Goal: Communication & Community: Connect with others

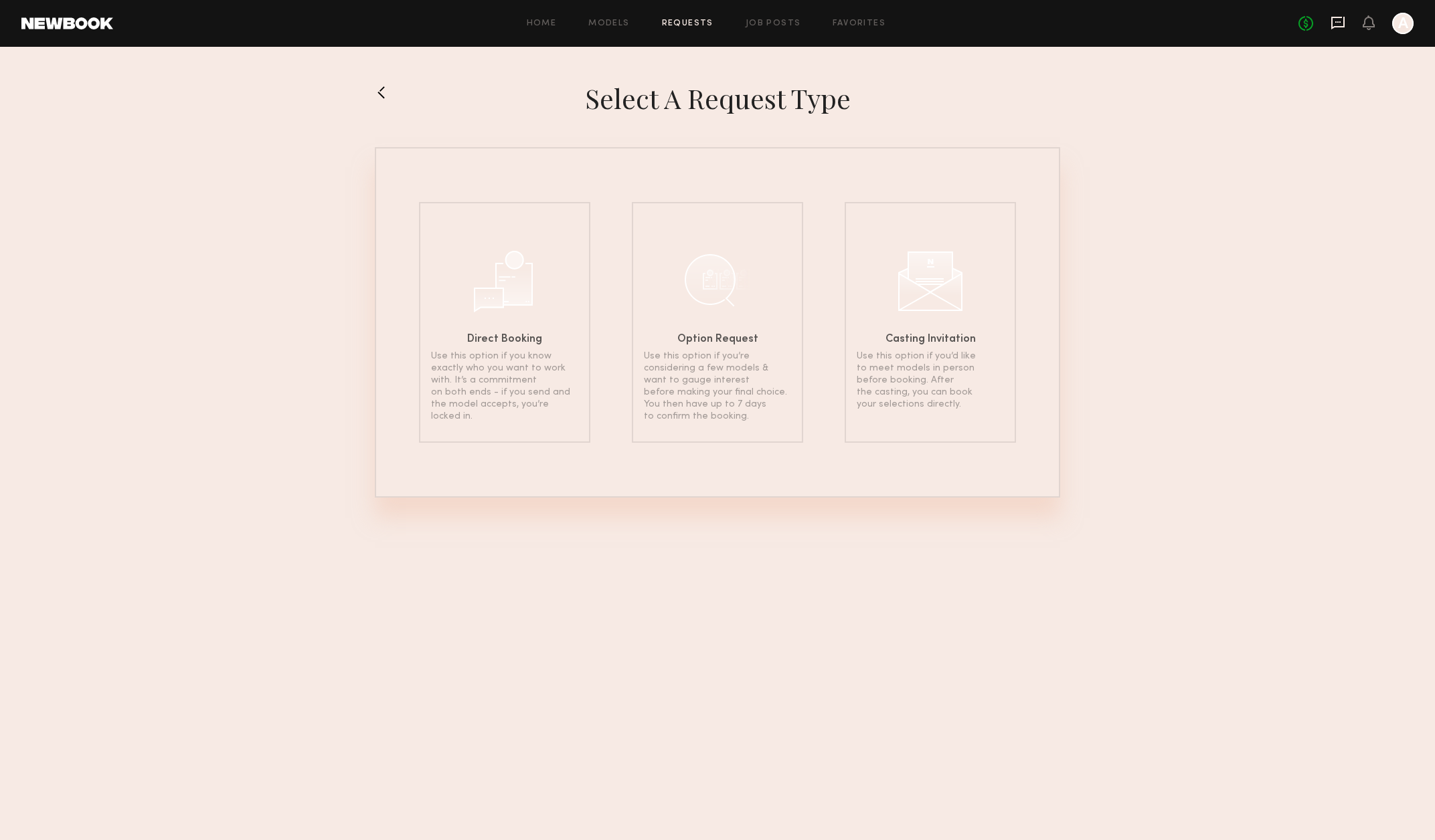
click at [1335, 19] on icon at bounding box center [1337, 22] width 15 height 14
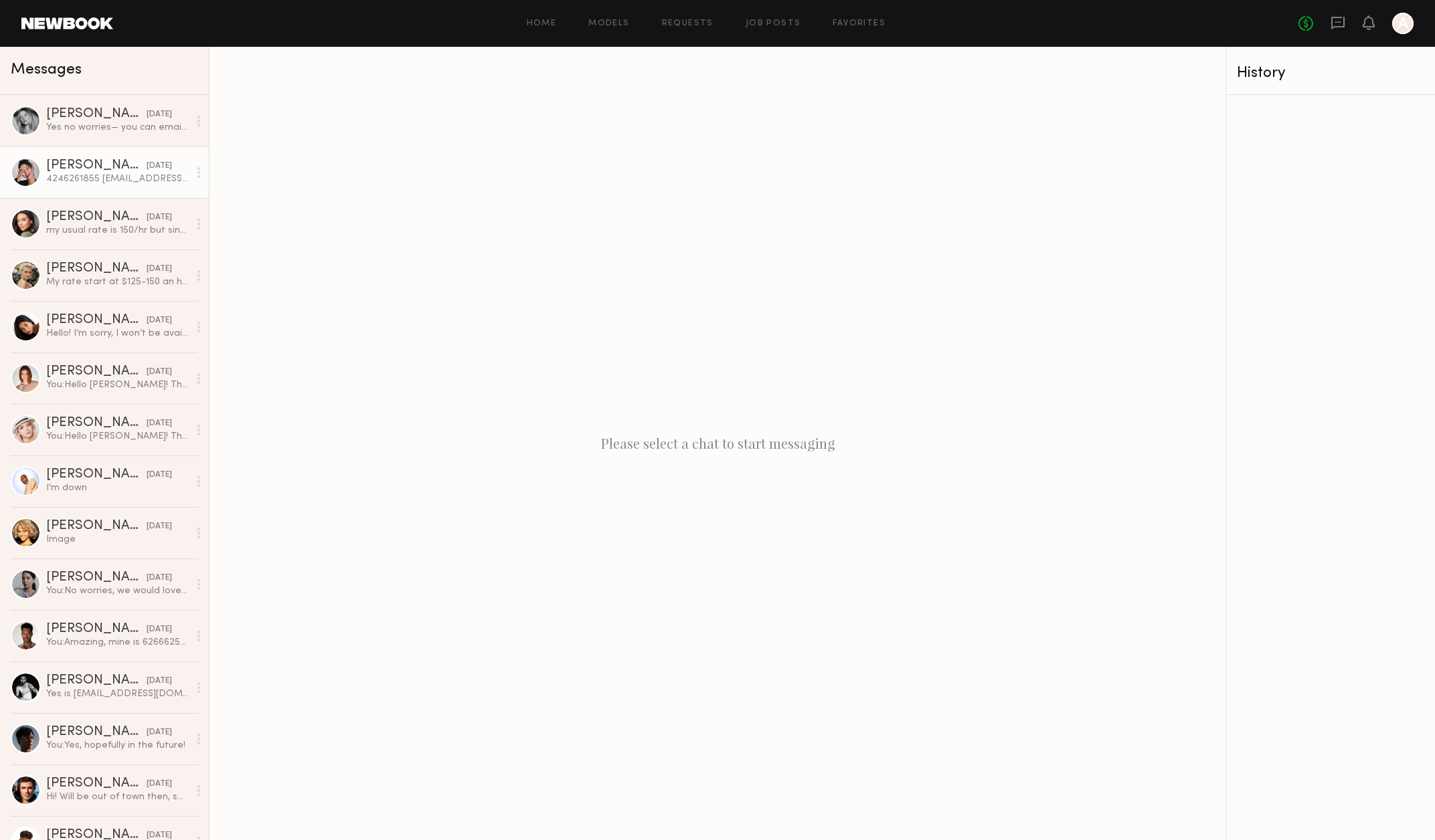
click at [91, 185] on div "4246261855 [EMAIL_ADDRESS][DOMAIN_NAME]" at bounding box center [117, 178] width 142 height 13
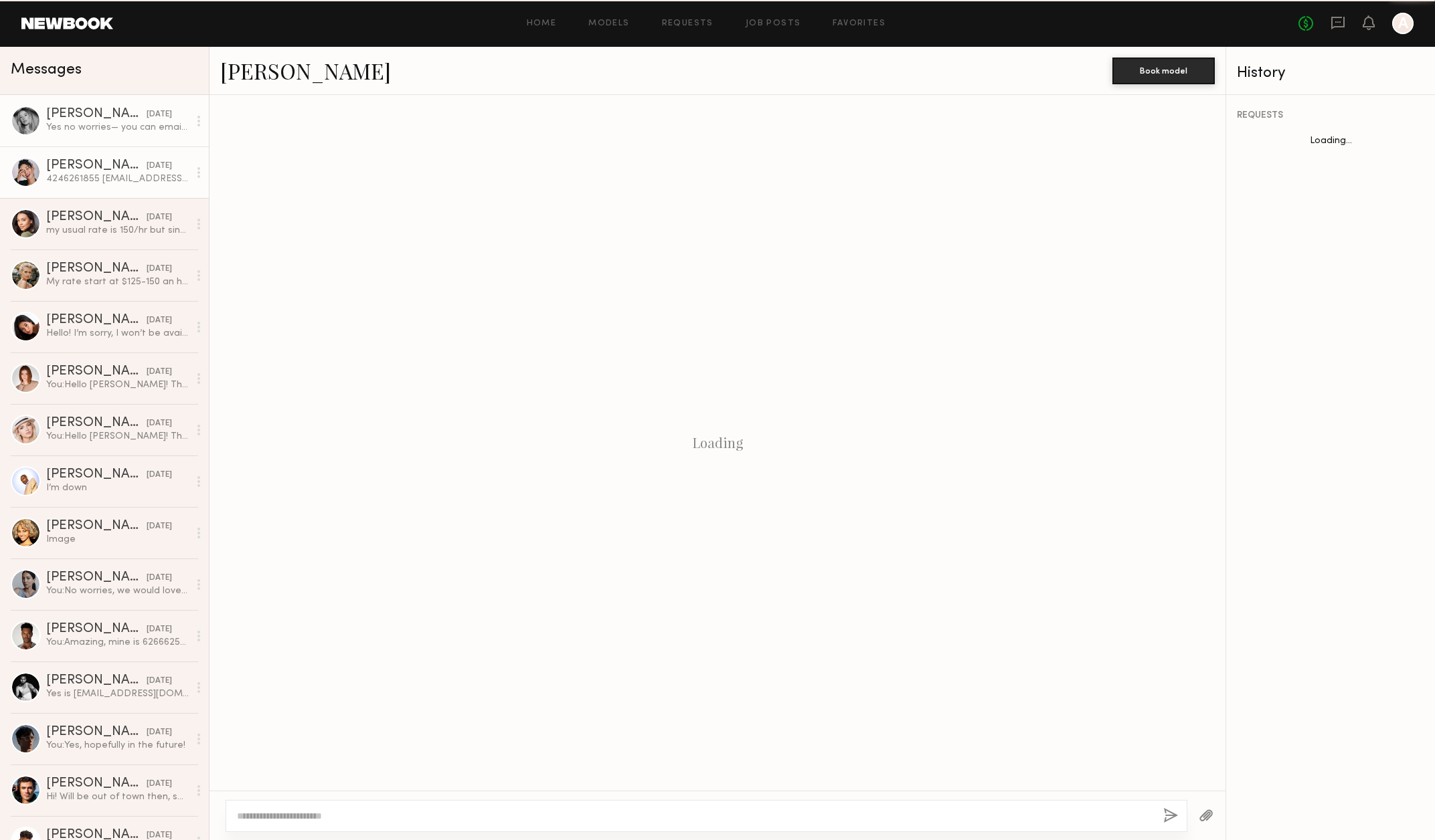
scroll to position [1142, 0]
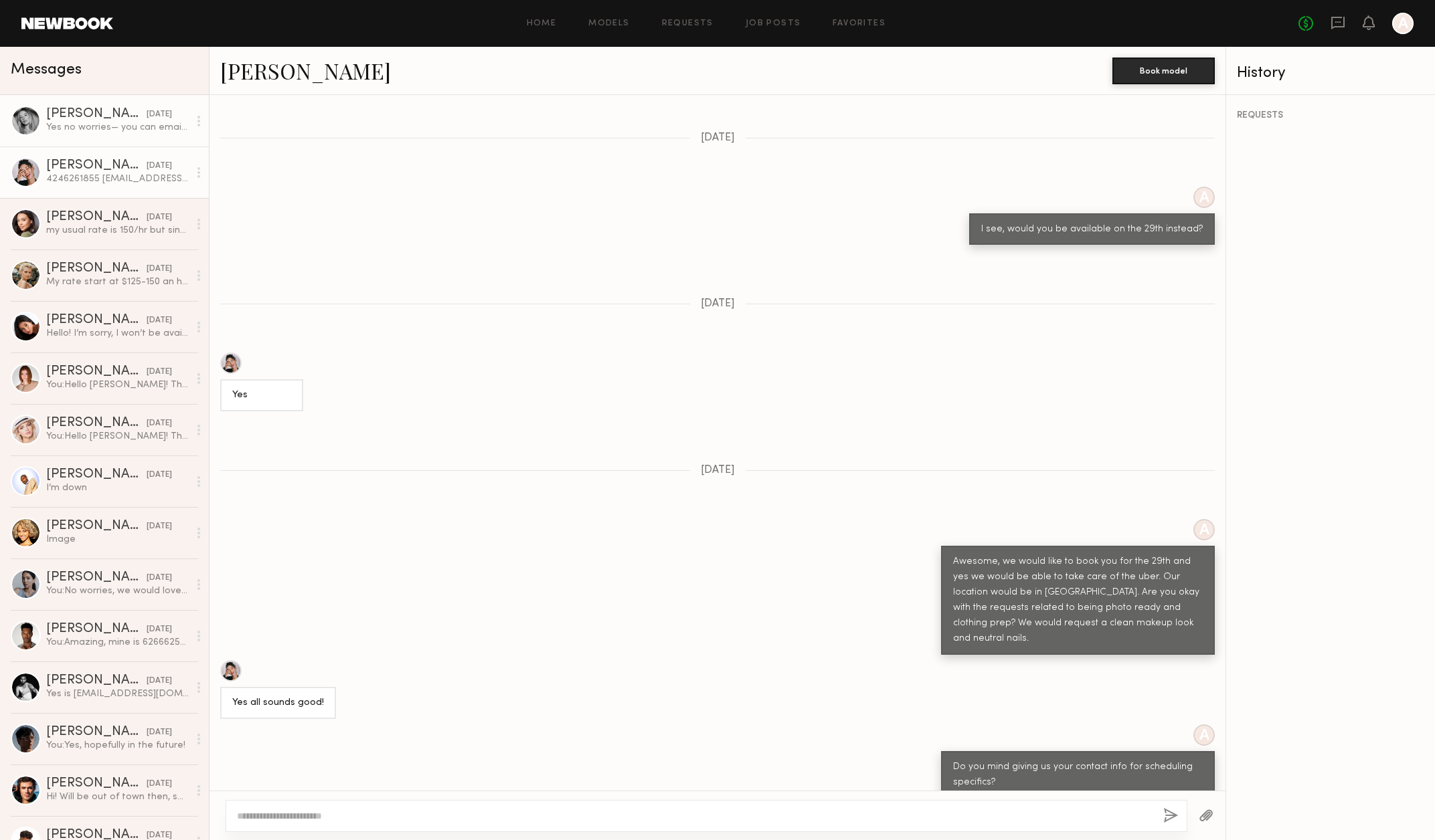
click at [75, 116] on div "[PERSON_NAME]" at bounding box center [96, 114] width 101 height 14
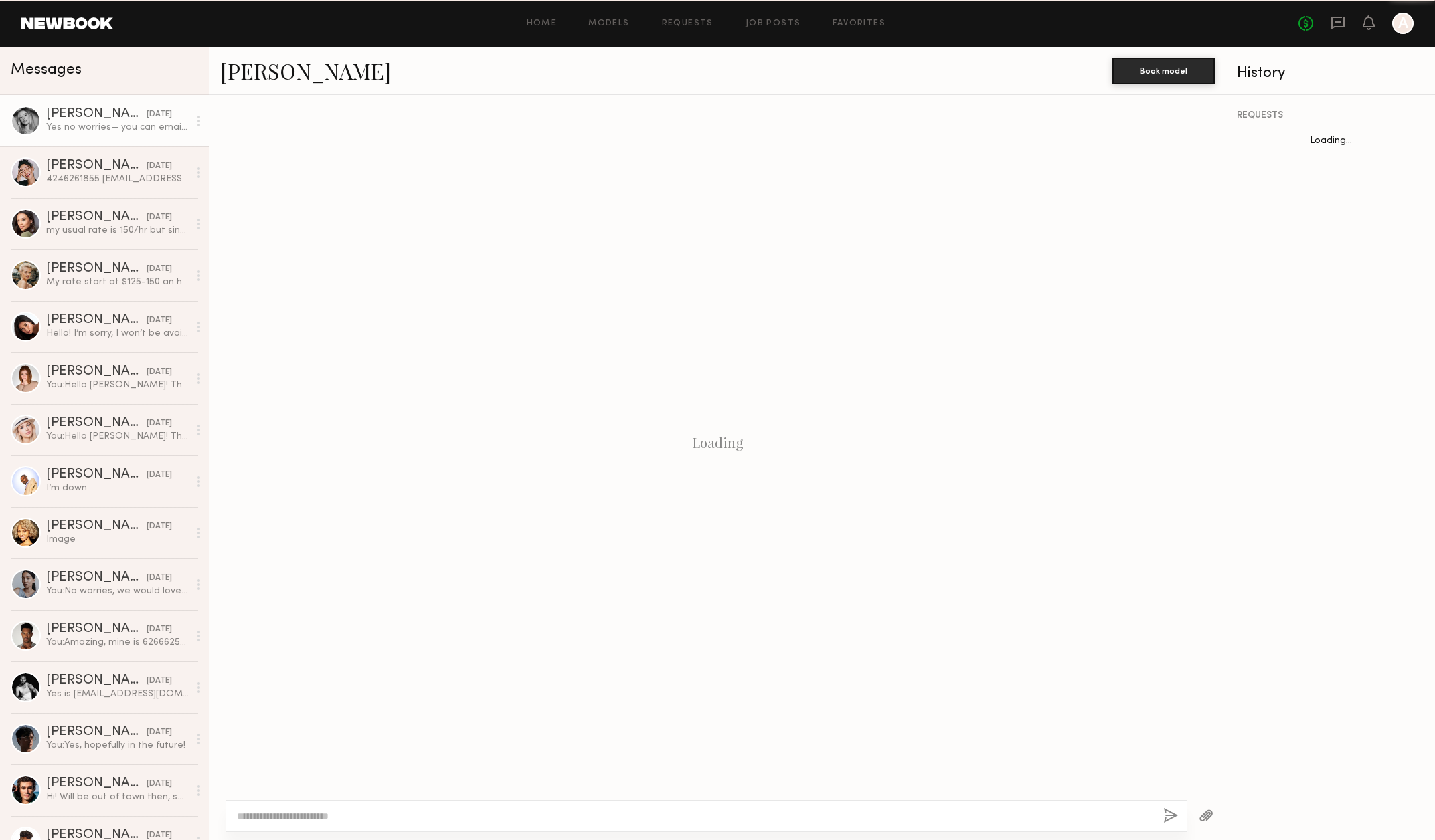
scroll to position [692, 0]
